Goal: Task Accomplishment & Management: Complete application form

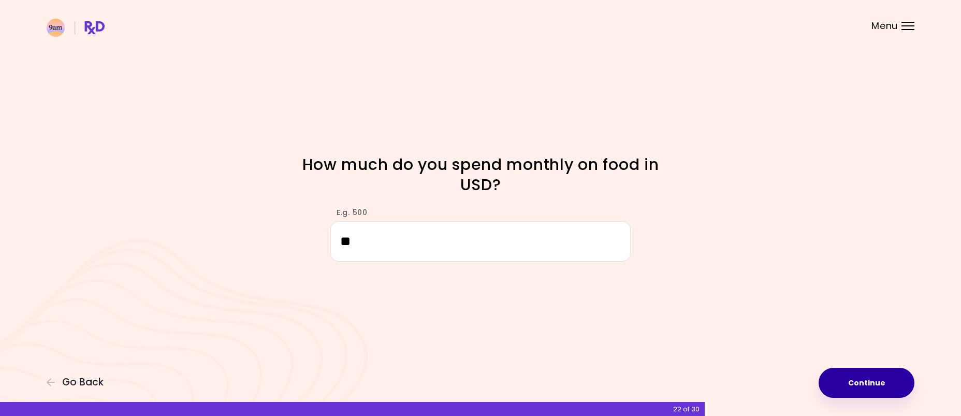
click at [877, 385] on button "Continue" at bounding box center [866, 382] width 96 height 30
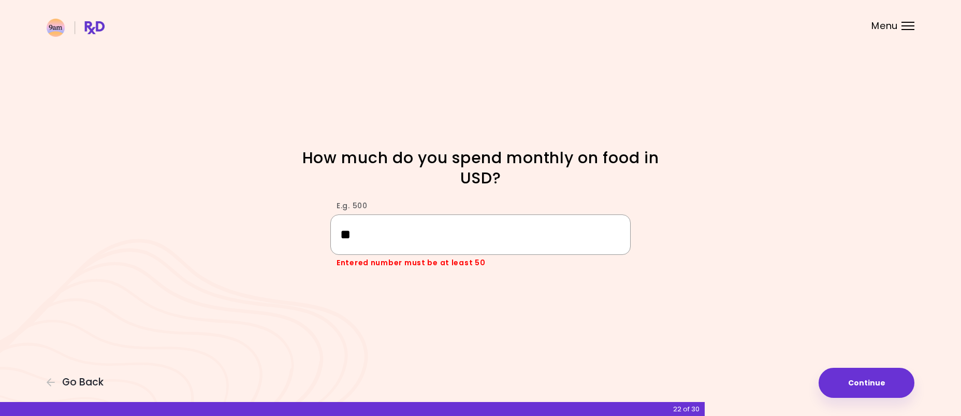
click at [467, 243] on input "**" at bounding box center [480, 234] width 300 height 40
drag, startPoint x: 451, startPoint y: 237, endPoint x: 331, endPoint y: 242, distance: 119.6
click at [331, 242] on input "**" at bounding box center [480, 234] width 300 height 40
type input "*"
type input "***"
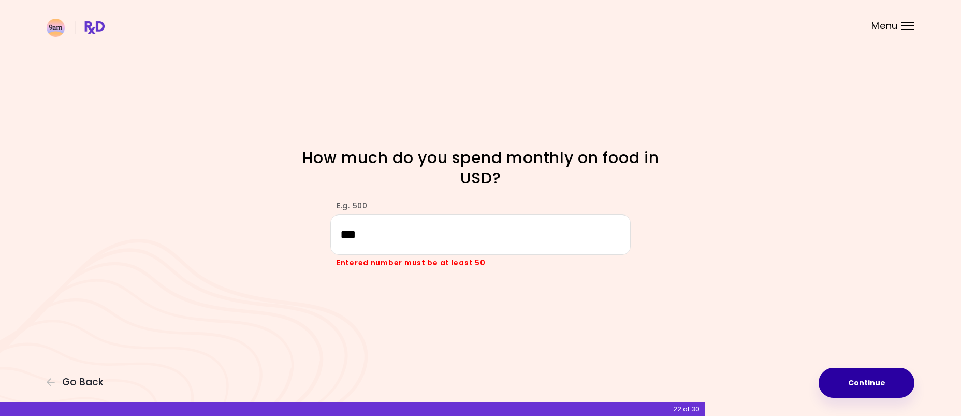
click at [873, 379] on button "Continue" at bounding box center [866, 382] width 96 height 30
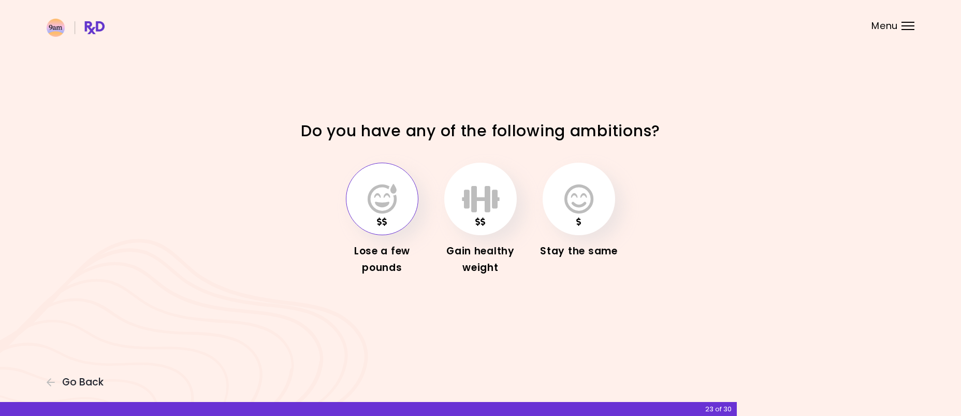
click at [382, 212] on icon "button" at bounding box center [381, 199] width 29 height 30
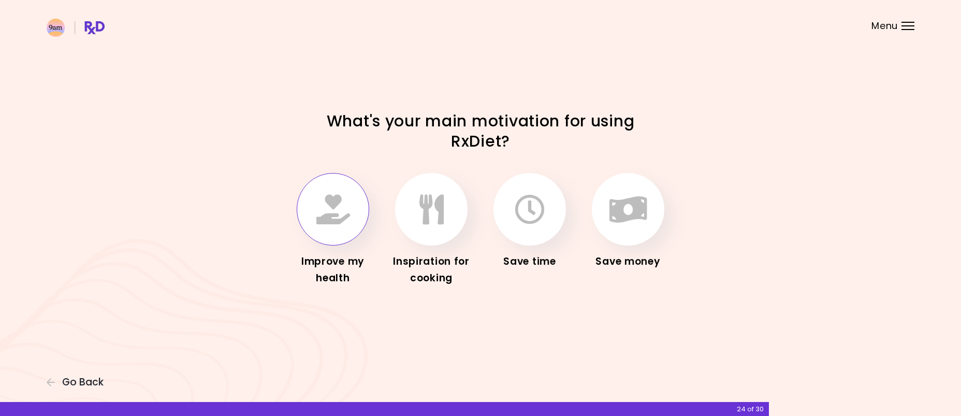
click at [337, 213] on icon "button" at bounding box center [333, 209] width 34 height 30
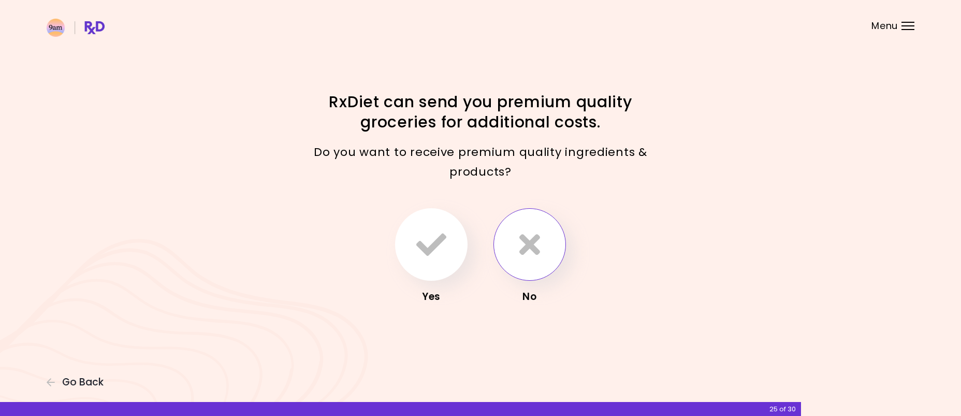
click at [535, 248] on icon "button" at bounding box center [529, 244] width 21 height 30
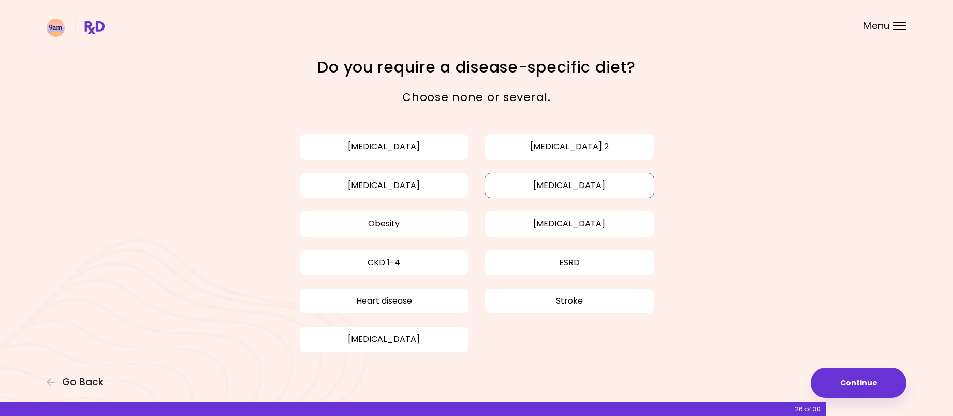
click at [553, 187] on button "[MEDICAL_DATA]" at bounding box center [569, 185] width 170 height 26
click at [453, 258] on button "CKD 1-4" at bounding box center [384, 262] width 170 height 26
click at [879, 381] on button "Continue" at bounding box center [858, 382] width 96 height 30
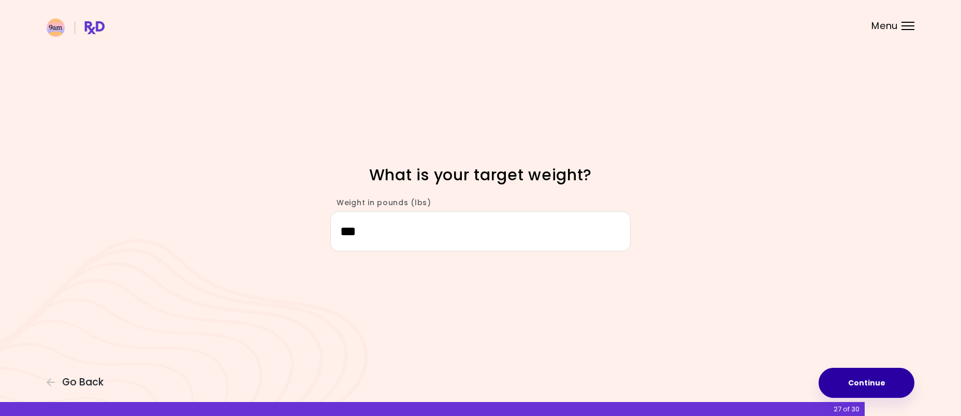
type input "***"
click at [855, 388] on button "Continue" at bounding box center [866, 382] width 96 height 30
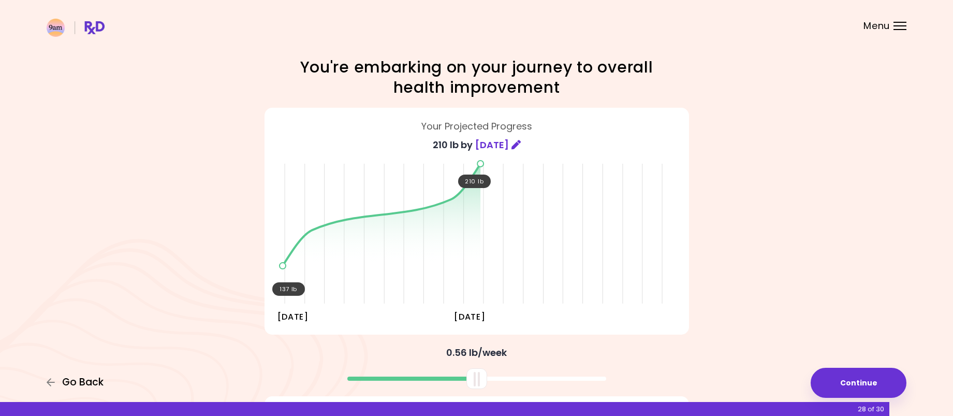
click at [74, 381] on span "Go Back" at bounding box center [82, 381] width 41 height 11
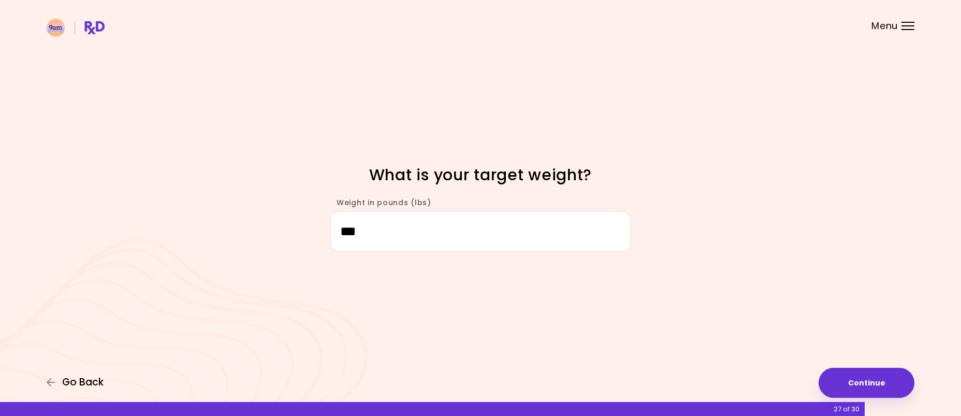
click at [74, 381] on span "Go Back" at bounding box center [82, 381] width 41 height 11
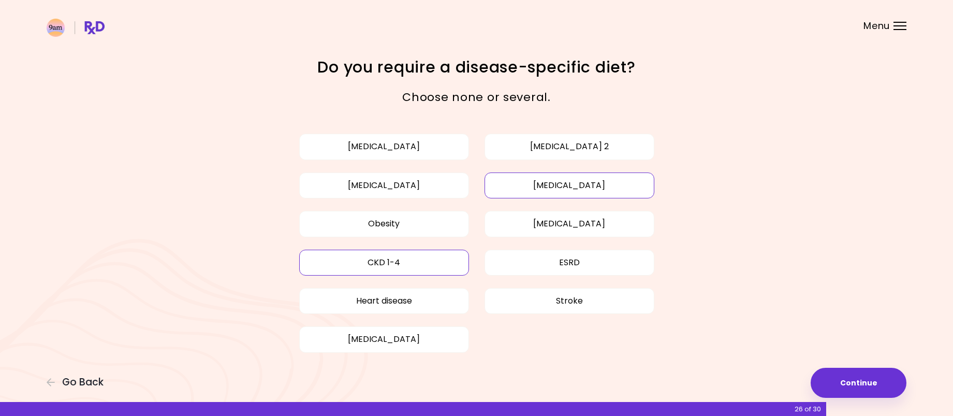
click at [446, 260] on button "CKD 1-4" at bounding box center [384, 262] width 170 height 26
click at [390, 224] on button "Obesity" at bounding box center [384, 224] width 170 height 26
click at [82, 386] on span "Go Back" at bounding box center [82, 381] width 41 height 11
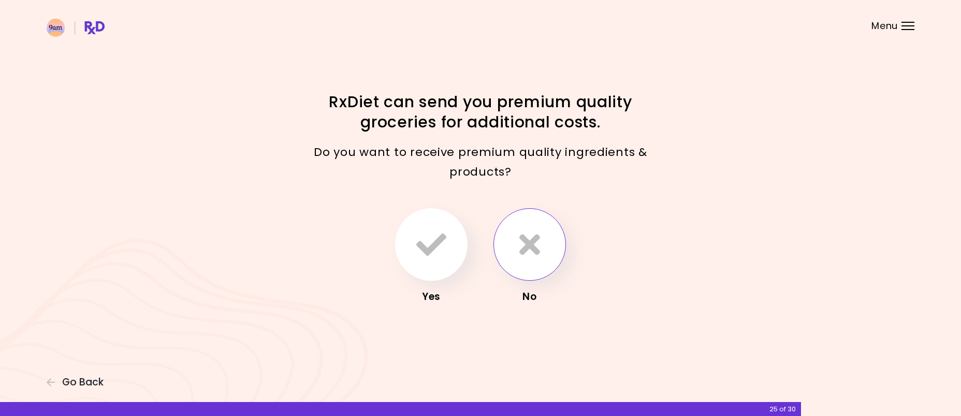
click at [529, 242] on icon "button" at bounding box center [529, 244] width 21 height 30
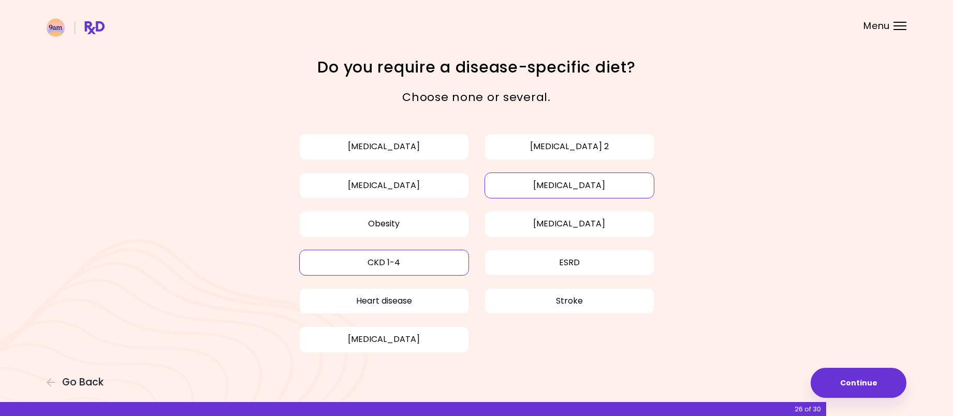
click at [536, 184] on button "[MEDICAL_DATA]" at bounding box center [569, 185] width 170 height 26
click at [431, 264] on button "CKD 1-4" at bounding box center [384, 262] width 170 height 26
click at [388, 263] on button "CKD 1-4" at bounding box center [384, 262] width 170 height 26
drag, startPoint x: 388, startPoint y: 263, endPoint x: 227, endPoint y: 164, distance: 189.6
click at [227, 164] on div "Focusable invisible element Do you require a disease-specific diet? Choose none…" at bounding box center [476, 214] width 953 height 429
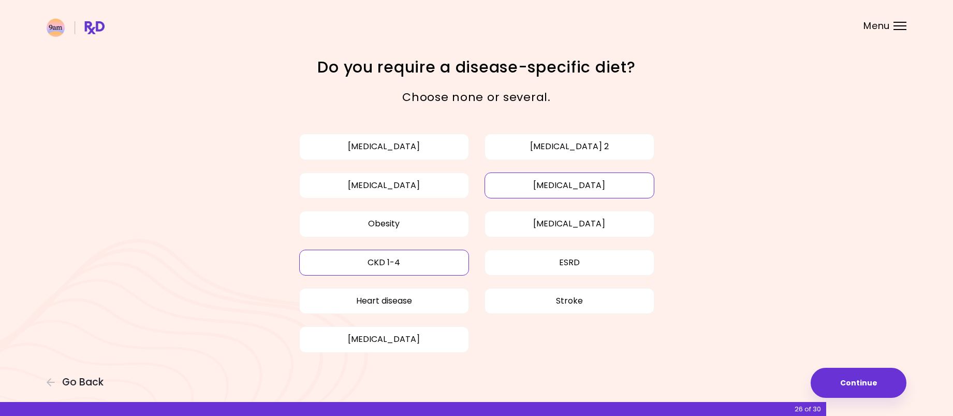
click at [579, 186] on button "[MEDICAL_DATA]" at bounding box center [569, 185] width 170 height 26
click at [419, 251] on button "CKD 1-4" at bounding box center [384, 262] width 170 height 26
click at [420, 248] on div "[MEDICAL_DATA] [MEDICAL_DATA] 2 [MEDICAL_DATA] [MEDICAL_DATA] Obesity [MEDICAL_…" at bounding box center [476, 242] width 424 height 231
click at [560, 193] on button "[MEDICAL_DATA]" at bounding box center [569, 185] width 170 height 26
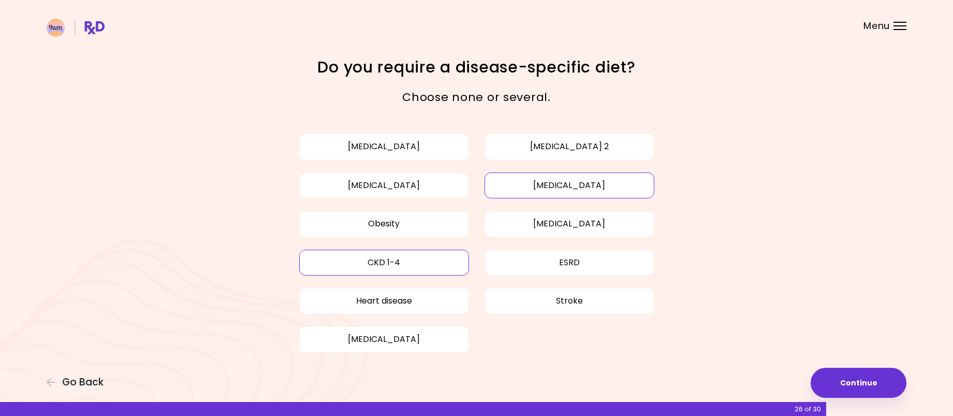
click at [560, 193] on button "[MEDICAL_DATA]" at bounding box center [569, 185] width 170 height 26
click at [373, 256] on button "CKD 1-4" at bounding box center [384, 262] width 170 height 26
click at [856, 382] on button "Continue" at bounding box center [858, 382] width 96 height 30
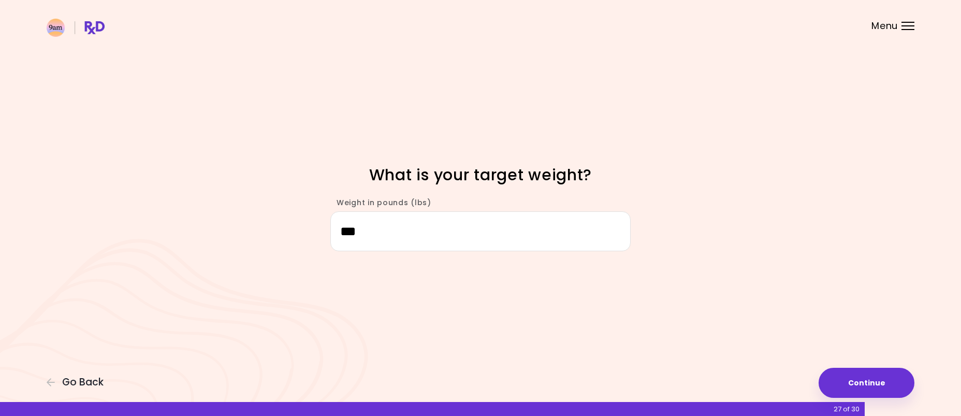
drag, startPoint x: 376, startPoint y: 240, endPoint x: 278, endPoint y: 235, distance: 97.4
click at [278, 235] on div "Weight in pounds (lbs) ***" at bounding box center [480, 219] width 497 height 64
type input "***"
click at [882, 387] on button "Continue" at bounding box center [866, 382] width 96 height 30
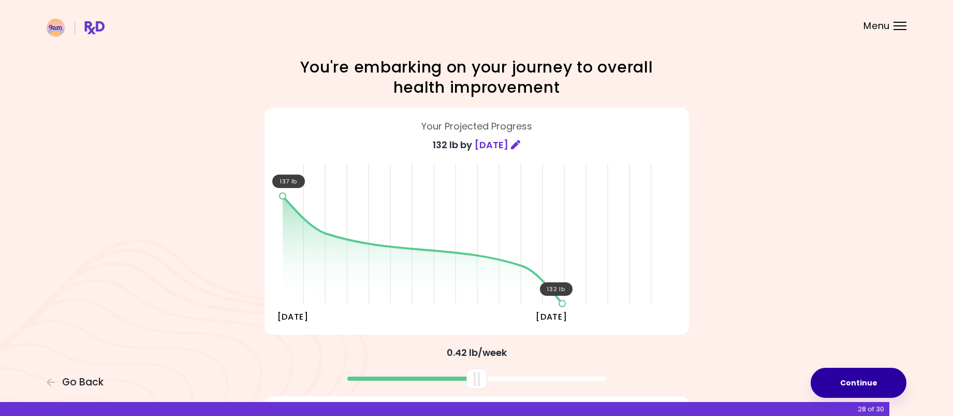
click at [859, 385] on button "Continue" at bounding box center [858, 382] width 96 height 30
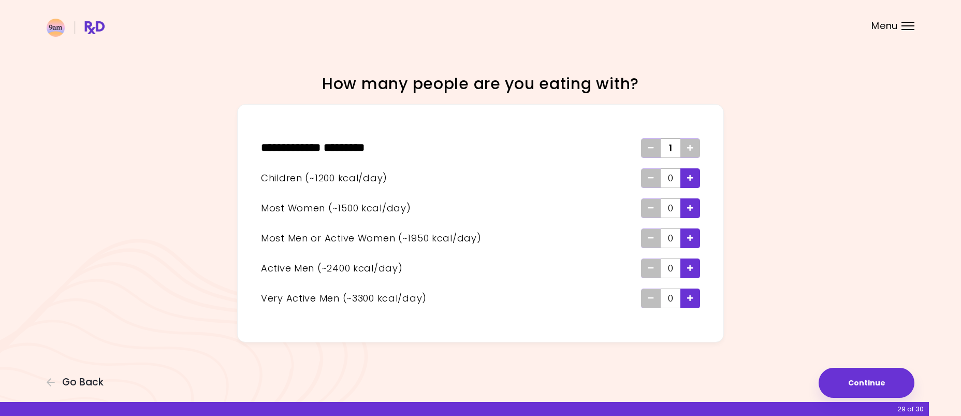
click at [690, 238] on icon "Add - Man or Active Woman" at bounding box center [690, 237] width 6 height 7
click at [880, 379] on button "Continue" at bounding box center [866, 382] width 96 height 30
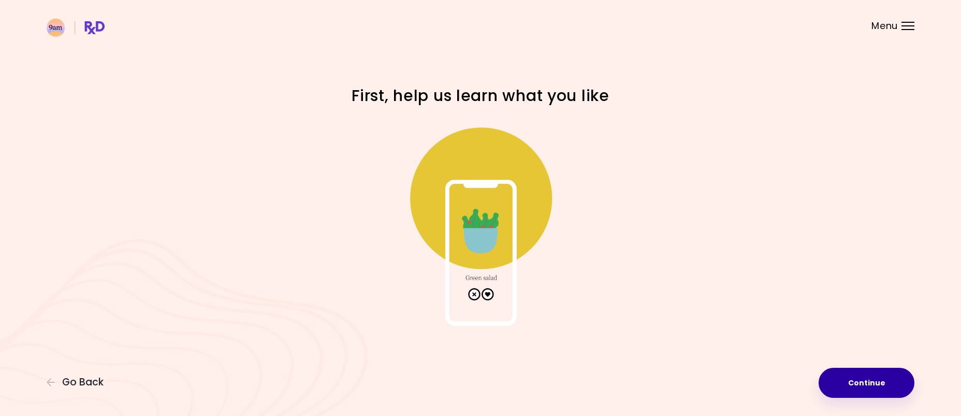
click at [880, 387] on button "Continue" at bounding box center [866, 382] width 96 height 30
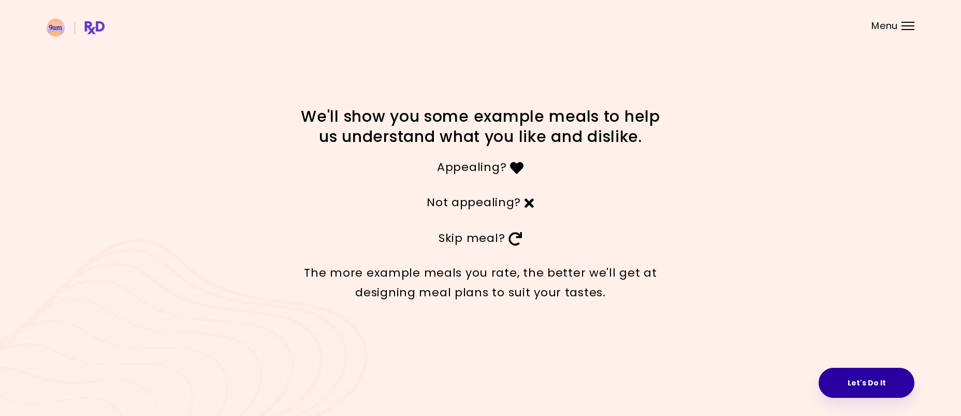
click at [869, 381] on button "Let's Do It" at bounding box center [866, 382] width 96 height 30
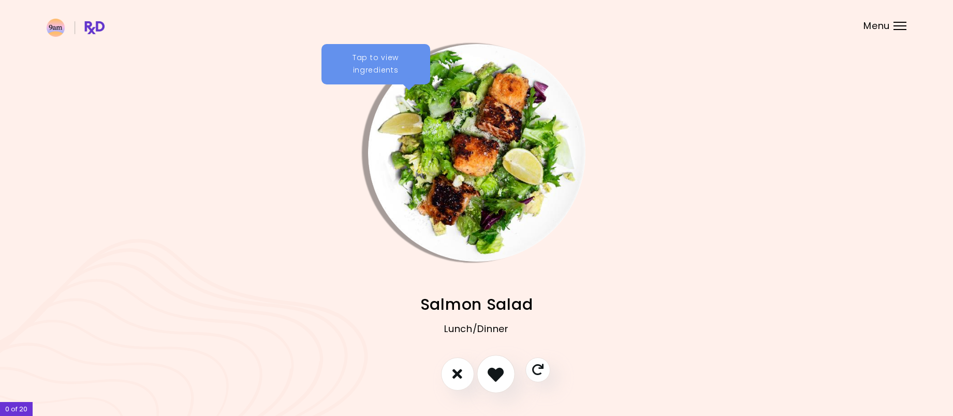
click at [495, 375] on icon "I like this recipe" at bounding box center [496, 373] width 16 height 16
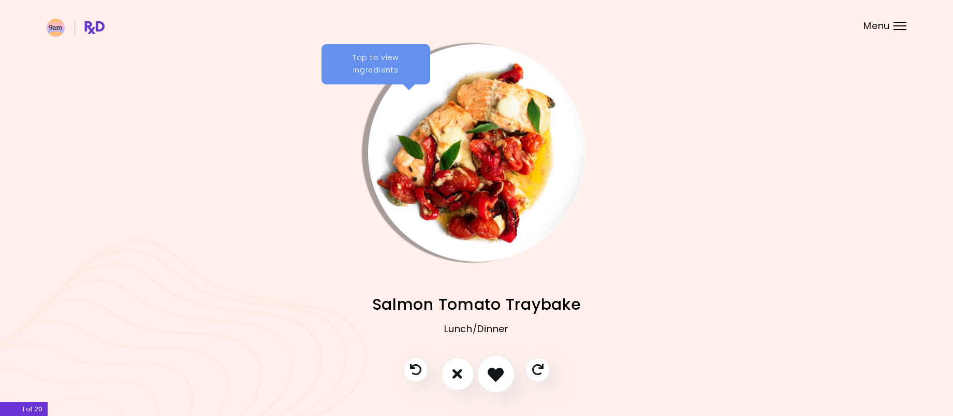
click at [495, 374] on icon "I like this recipe" at bounding box center [496, 373] width 16 height 16
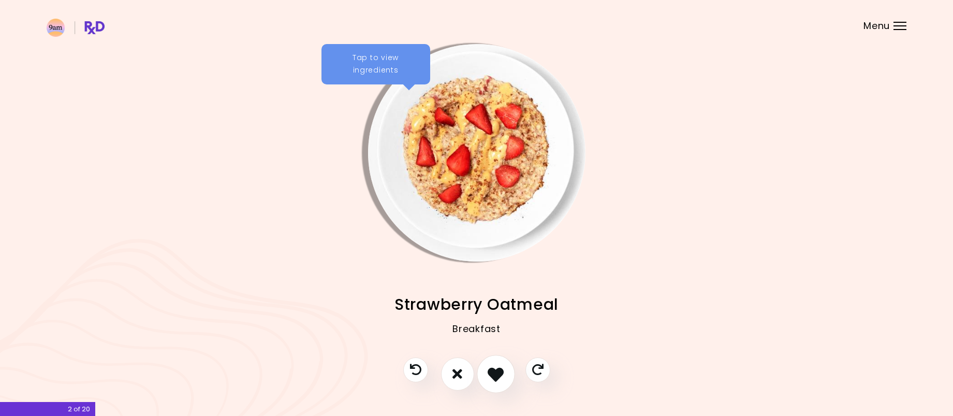
click at [496, 371] on icon "I like this recipe" at bounding box center [496, 373] width 16 height 16
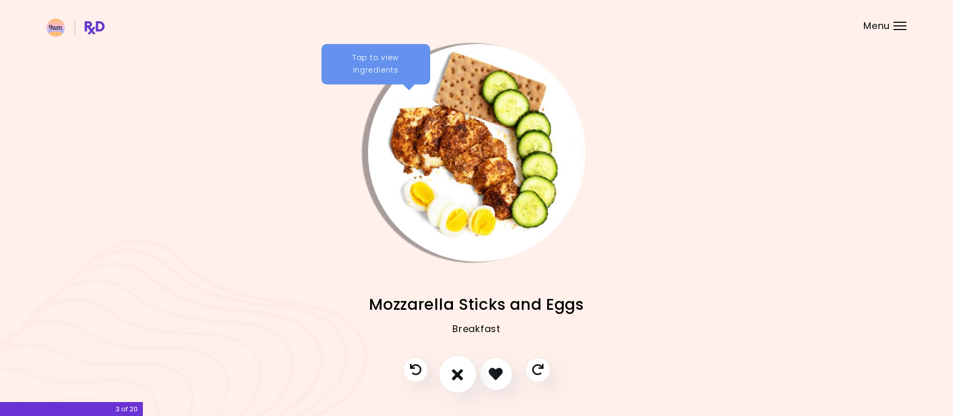
click at [466, 373] on button "I don't like this recipe" at bounding box center [457, 374] width 38 height 38
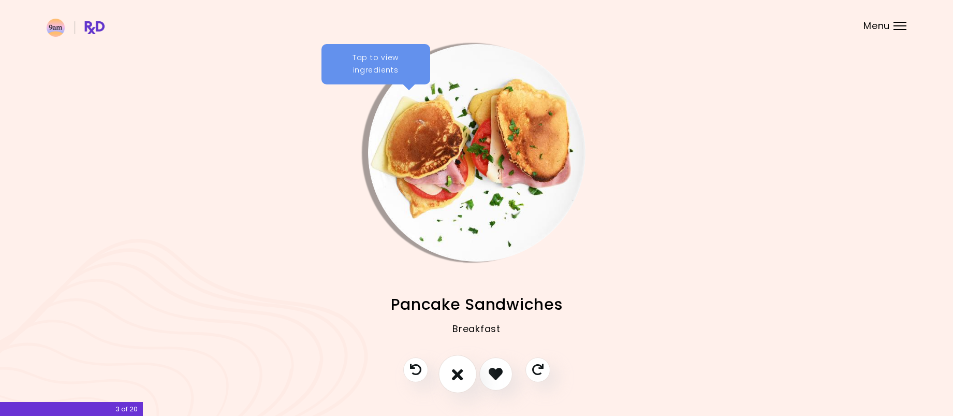
click at [462, 372] on icon "I don't like this recipe" at bounding box center [457, 373] width 11 height 16
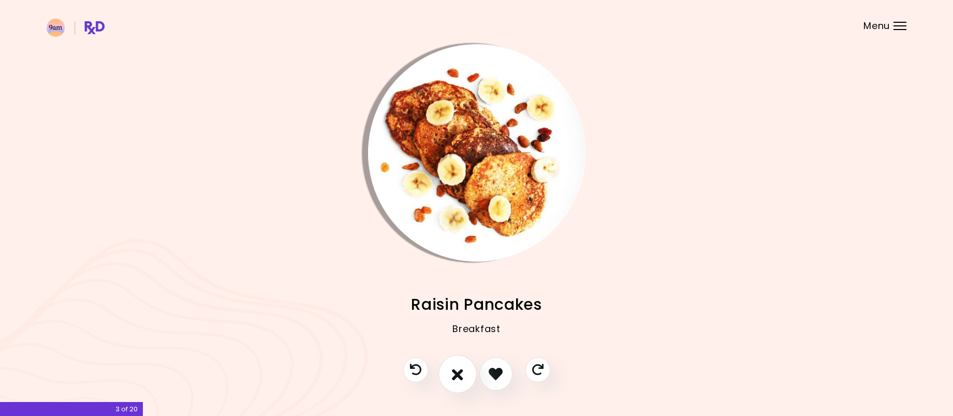
click at [462, 371] on icon "I don't like this recipe" at bounding box center [457, 373] width 11 height 16
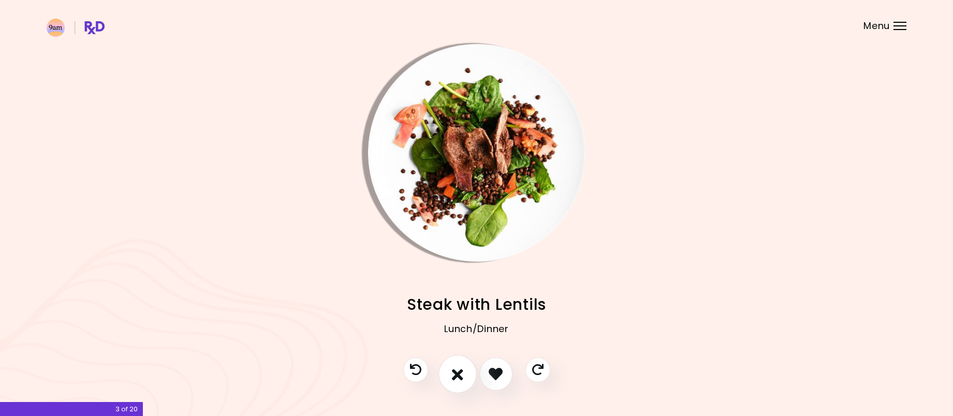
click at [459, 368] on icon "I don't like this recipe" at bounding box center [457, 373] width 11 height 16
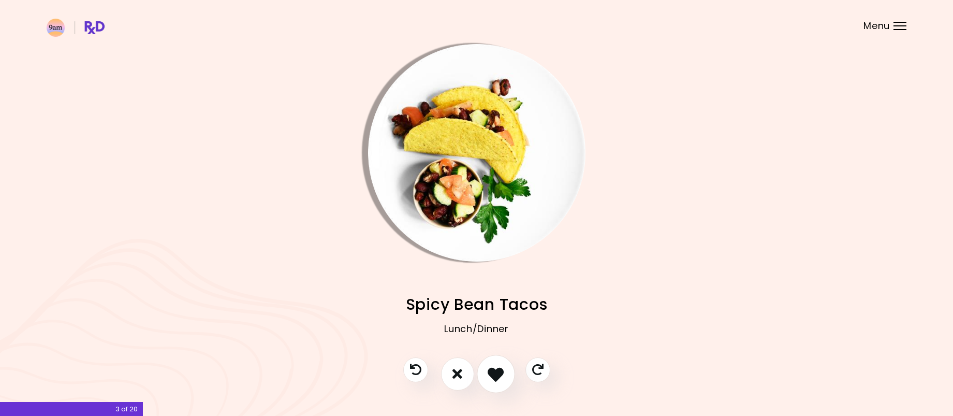
click at [496, 374] on icon "I like this recipe" at bounding box center [496, 373] width 16 height 16
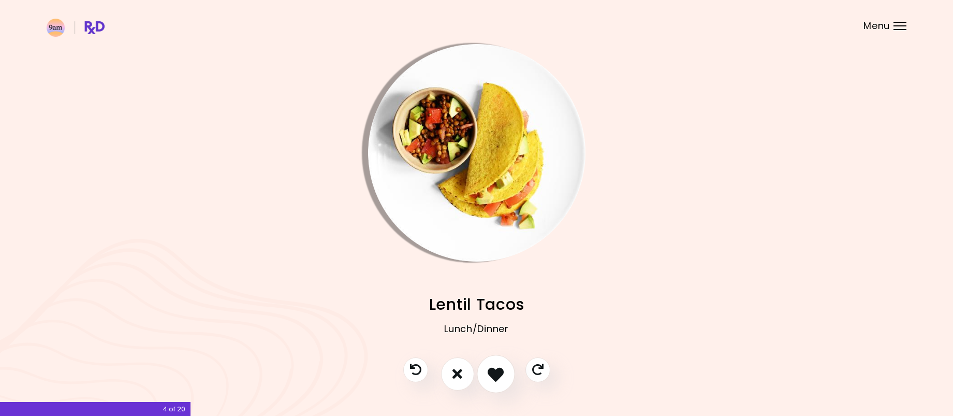
click at [496, 374] on icon "I like this recipe" at bounding box center [496, 373] width 16 height 16
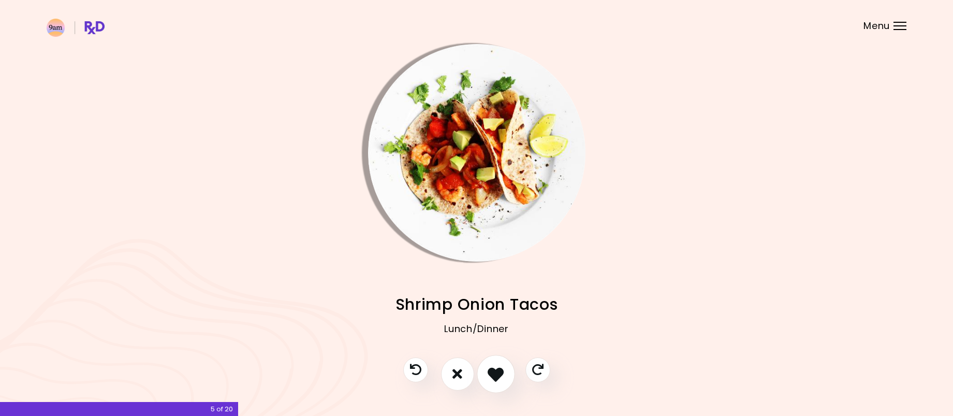
click at [496, 374] on icon "I like this recipe" at bounding box center [496, 373] width 16 height 16
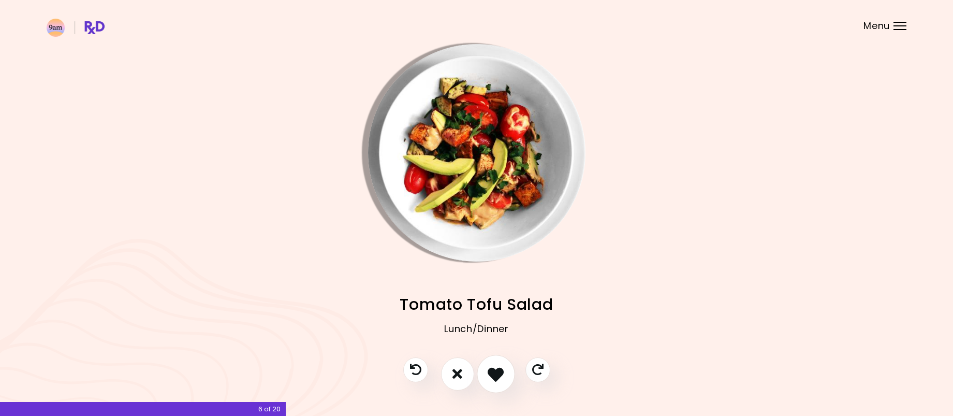
click at [496, 374] on icon "I like this recipe" at bounding box center [496, 373] width 16 height 16
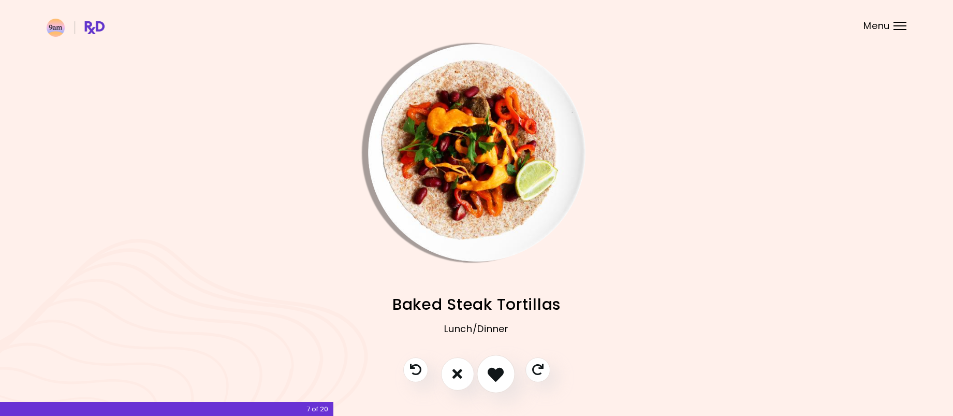
click at [507, 371] on button "I like this recipe" at bounding box center [496, 374] width 38 height 38
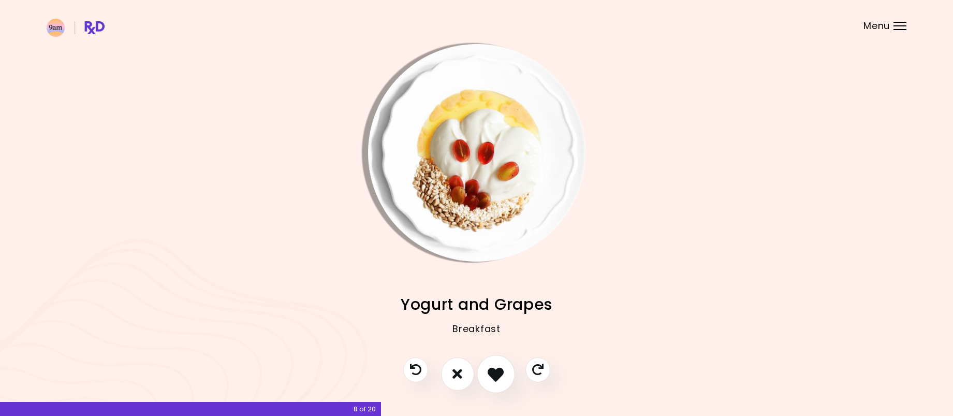
click at [491, 374] on icon "I like this recipe" at bounding box center [496, 373] width 16 height 16
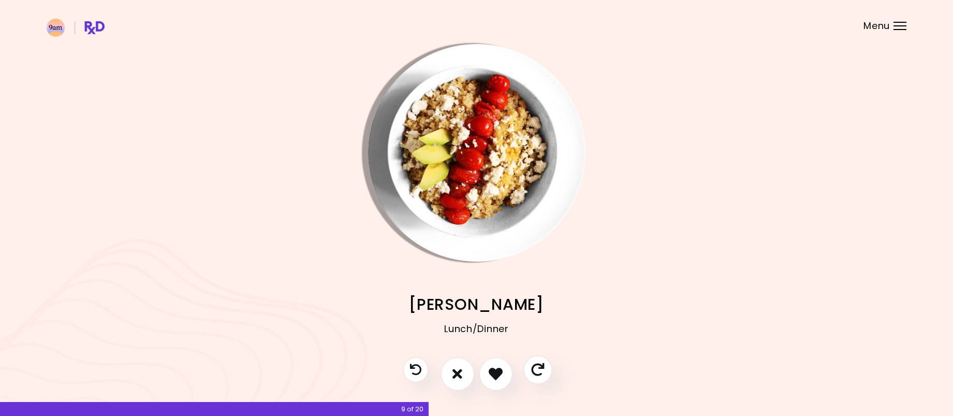
click at [536, 368] on icon "Skip" at bounding box center [537, 369] width 13 height 13
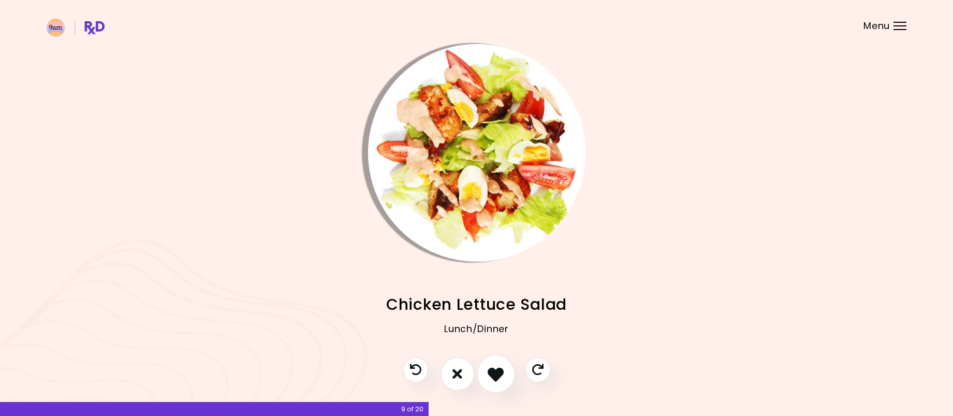
click at [485, 374] on button "I like this recipe" at bounding box center [496, 374] width 38 height 38
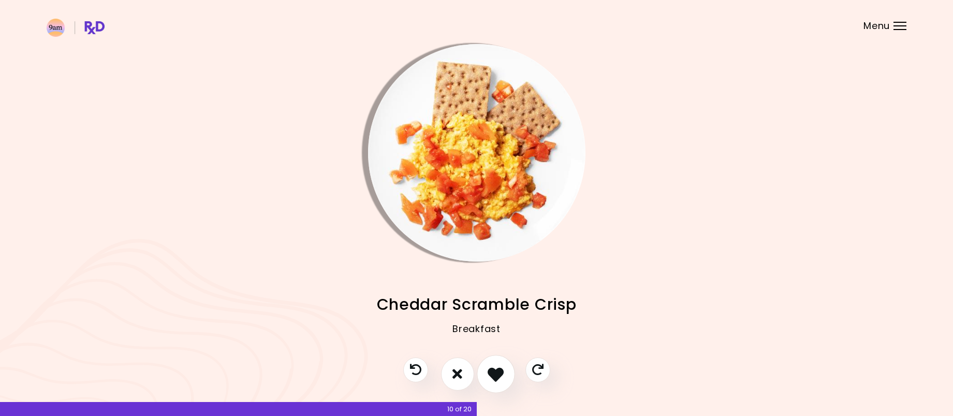
click at [499, 378] on icon "I like this recipe" at bounding box center [496, 373] width 16 height 16
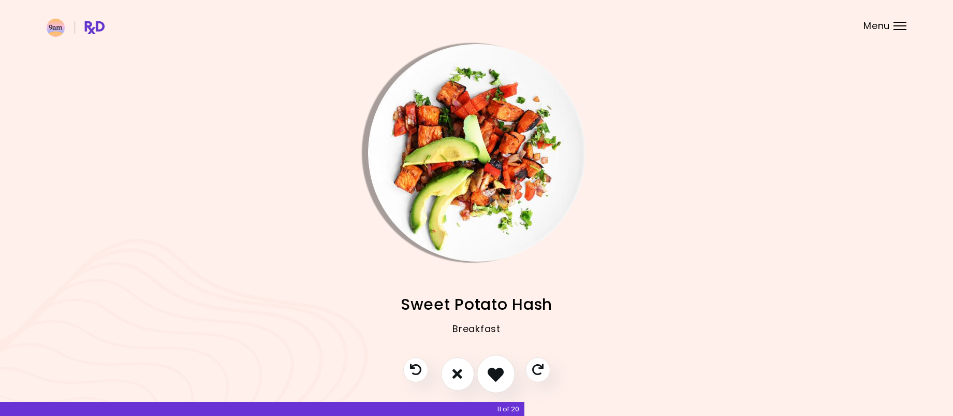
click at [503, 373] on icon "I like this recipe" at bounding box center [496, 373] width 16 height 16
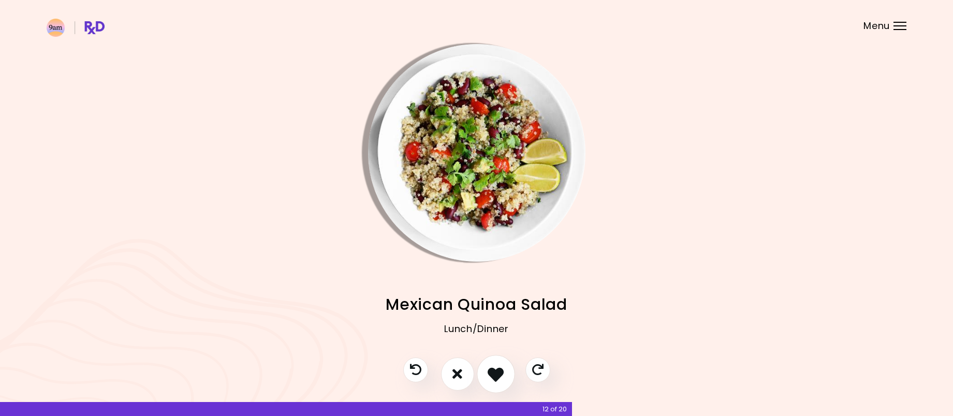
click at [497, 374] on icon "I like this recipe" at bounding box center [496, 373] width 16 height 16
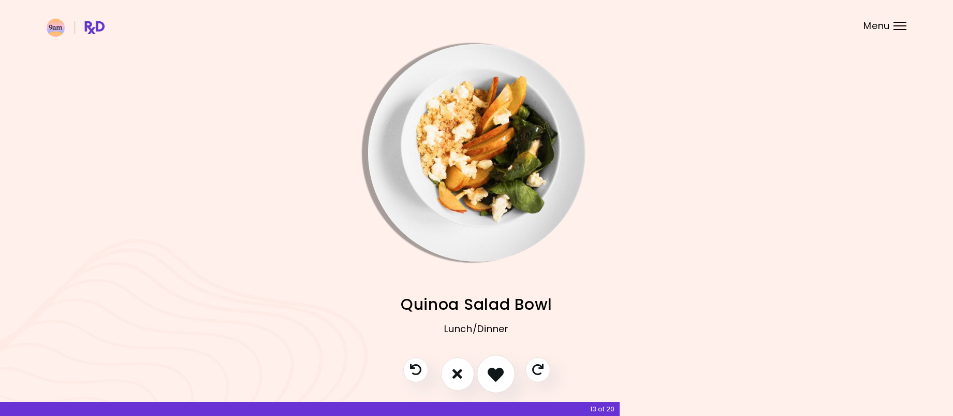
click at [497, 374] on icon "I like this recipe" at bounding box center [496, 373] width 16 height 16
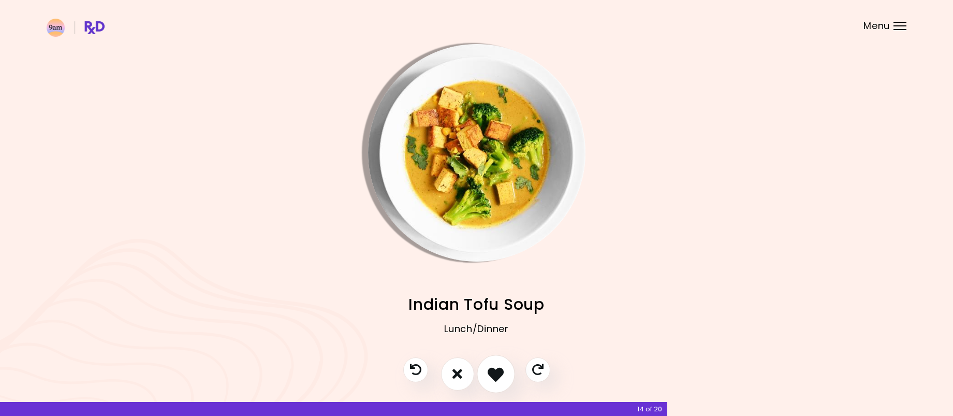
click at [497, 374] on icon "I like this recipe" at bounding box center [496, 373] width 16 height 16
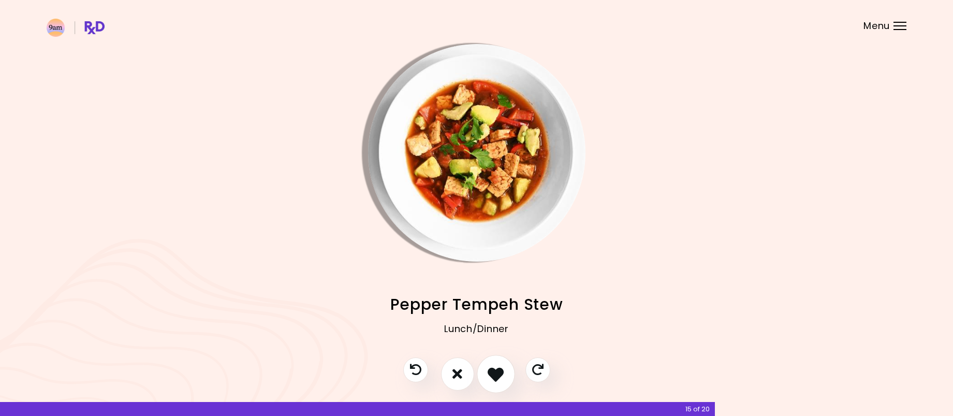
click at [497, 374] on icon "I like this recipe" at bounding box center [496, 373] width 16 height 16
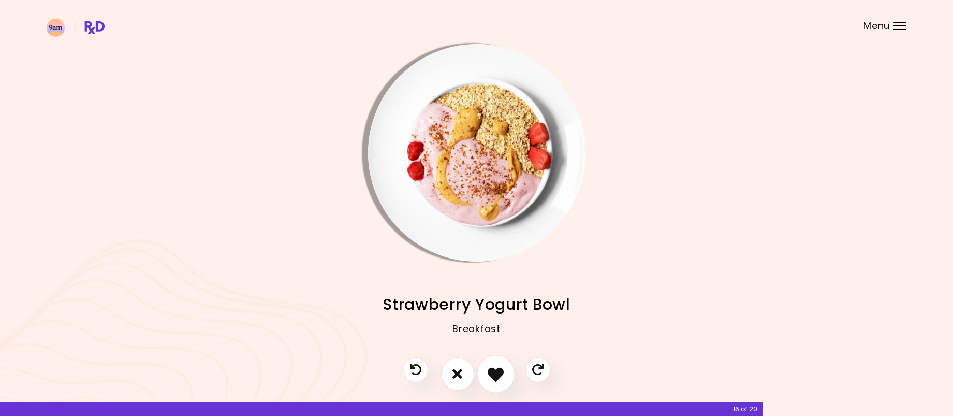
click at [499, 368] on icon "I like this recipe" at bounding box center [496, 373] width 16 height 16
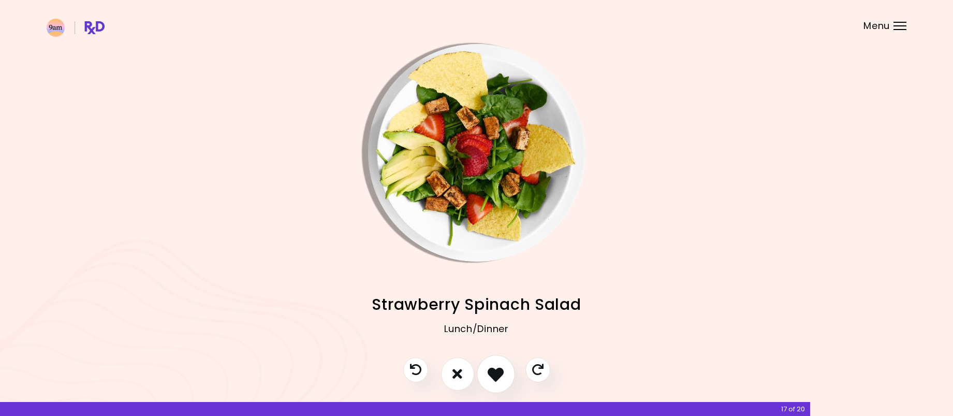
click at [499, 373] on icon "I like this recipe" at bounding box center [496, 373] width 16 height 16
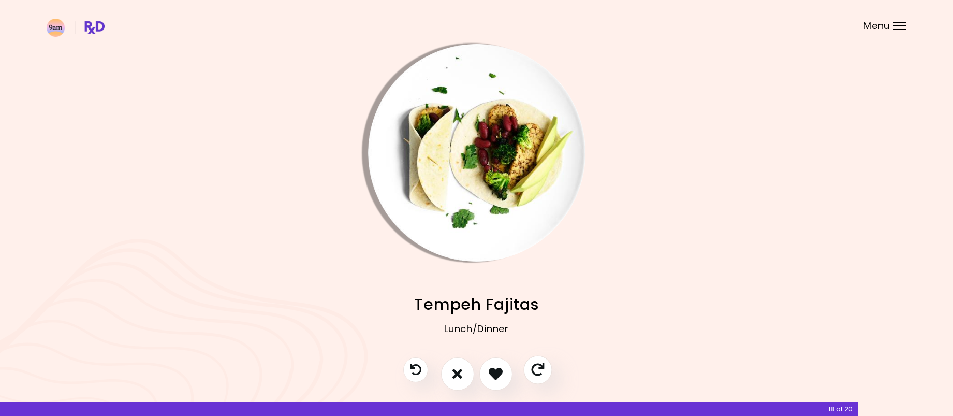
click at [541, 368] on icon "Skip" at bounding box center [537, 369] width 13 height 13
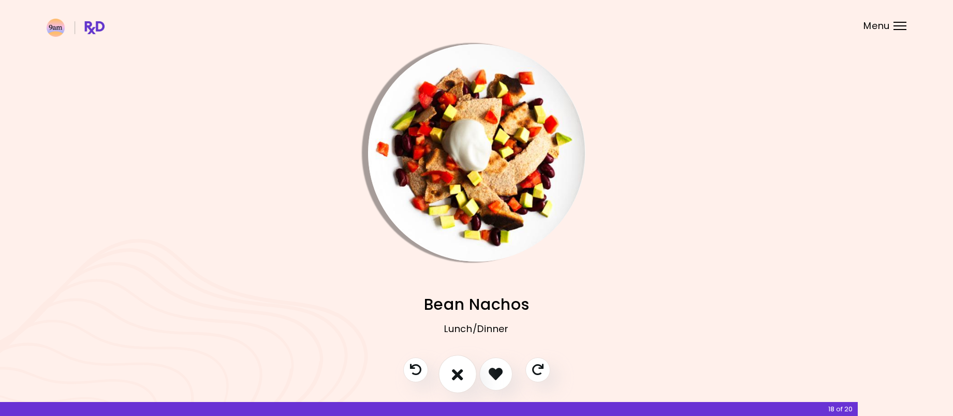
click at [466, 376] on button "I don't like this recipe" at bounding box center [457, 374] width 38 height 38
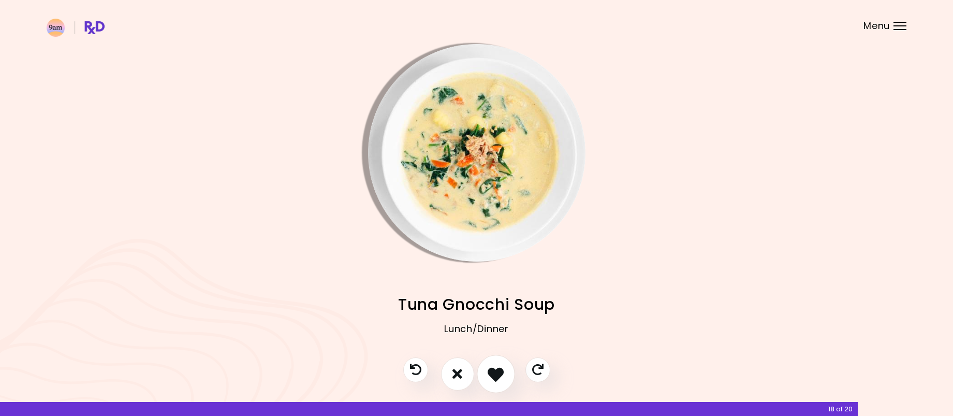
click at [506, 378] on button "I like this recipe" at bounding box center [496, 374] width 38 height 38
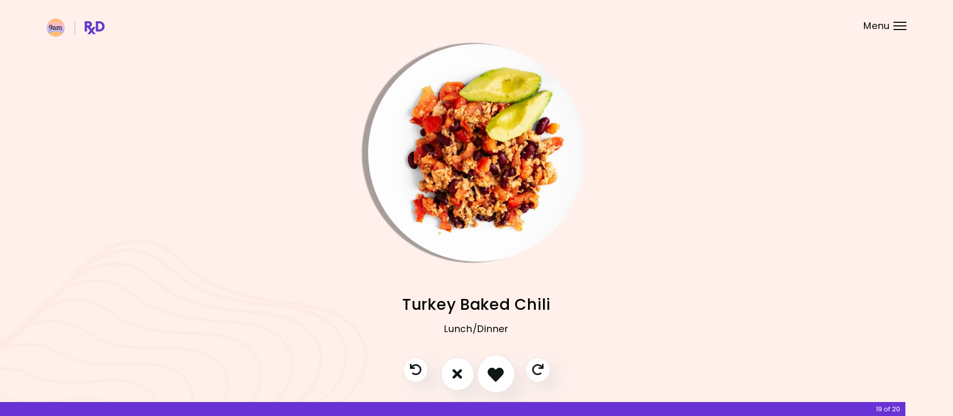
click at [497, 372] on icon "I like this recipe" at bounding box center [496, 373] width 16 height 16
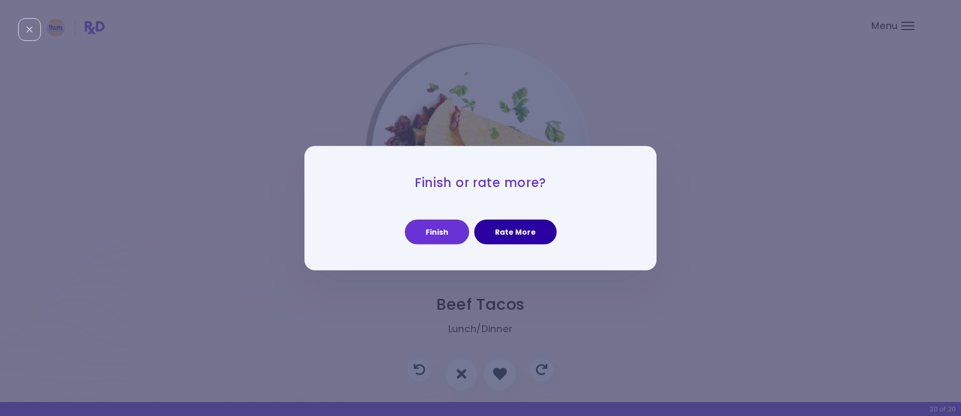
click at [513, 233] on button "Rate More" at bounding box center [515, 231] width 82 height 25
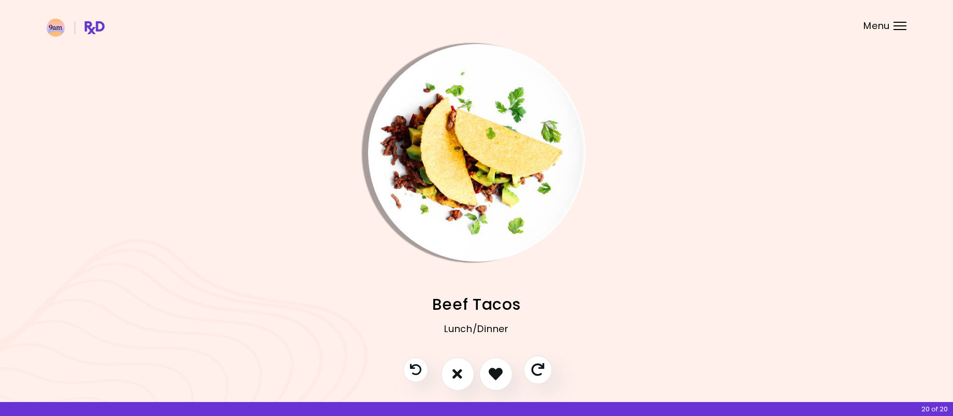
click at [543, 370] on icon "Skip" at bounding box center [537, 369] width 13 height 13
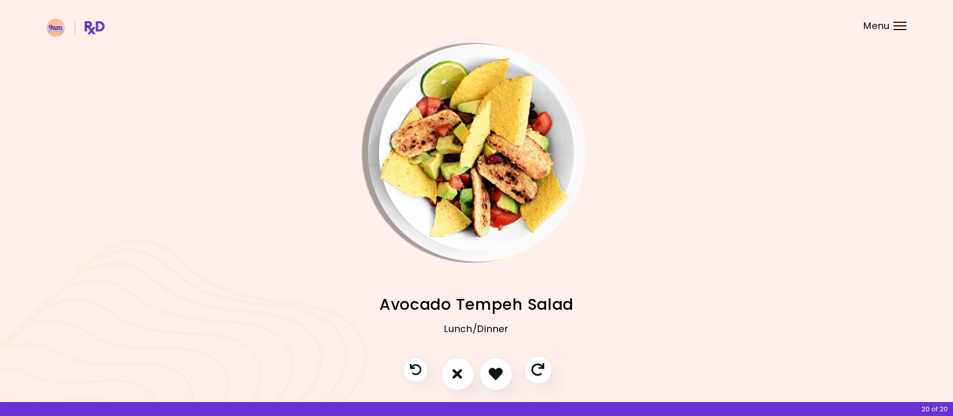
click at [540, 371] on icon "Skip" at bounding box center [537, 369] width 13 height 13
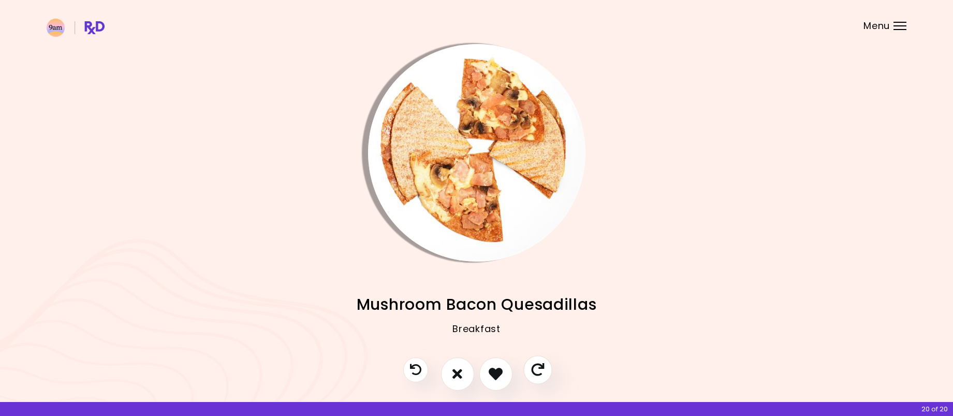
click at [540, 371] on icon "Skip" at bounding box center [537, 369] width 13 height 13
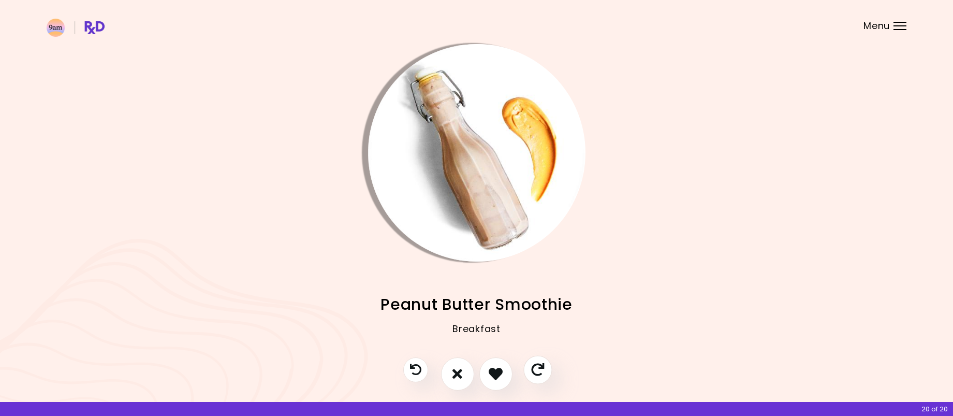
click at [540, 371] on icon "Skip" at bounding box center [537, 369] width 13 height 13
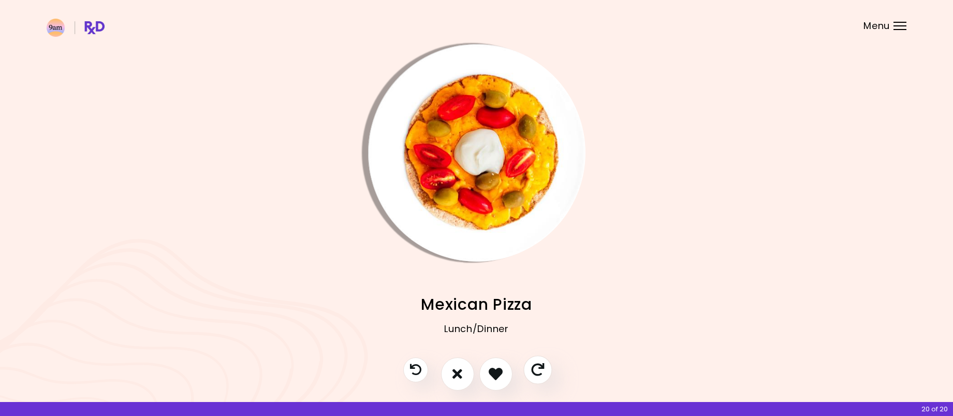
click at [540, 371] on icon "Skip" at bounding box center [537, 369] width 13 height 13
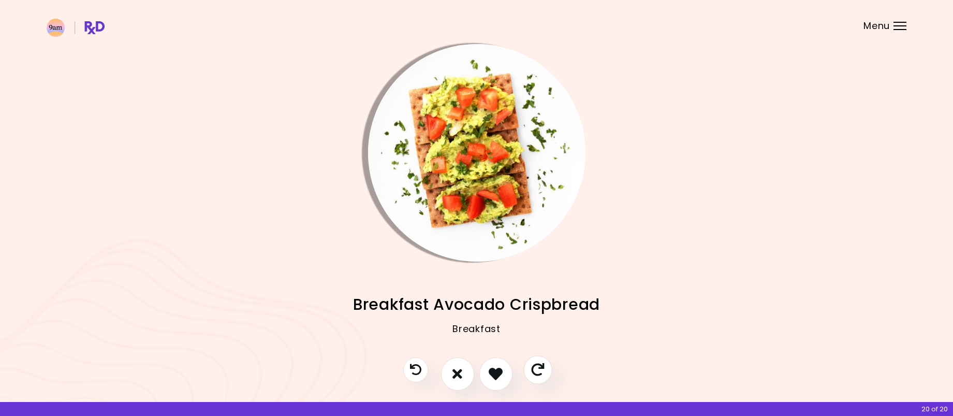
click at [540, 371] on icon "Skip" at bounding box center [537, 369] width 13 height 13
